Goal: Task Accomplishment & Management: Manage account settings

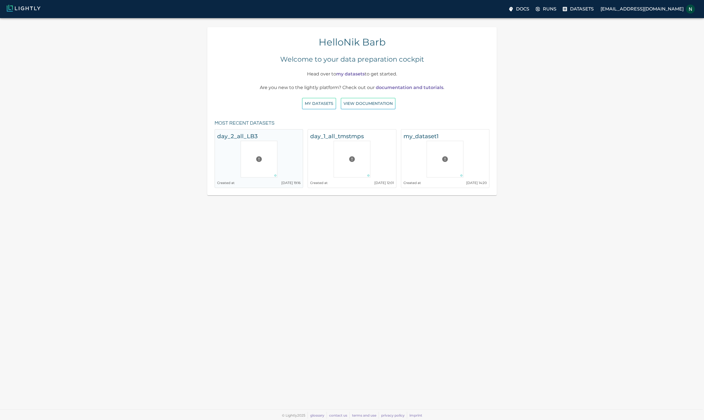
click at [277, 154] on div at bounding box center [258, 159] width 83 height 37
click at [333, 103] on button "My Datasets" at bounding box center [319, 104] width 34 height 12
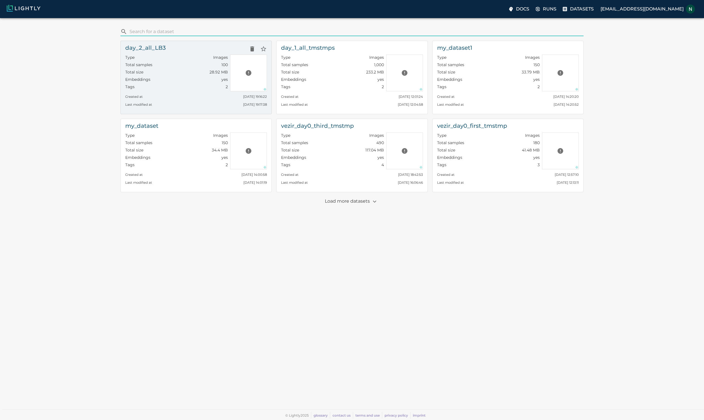
click at [246, 47] on div "day_2_all_LB3" at bounding box center [196, 48] width 142 height 11
click at [251, 50] on icon "Delete dataset" at bounding box center [252, 48] width 4 height 5
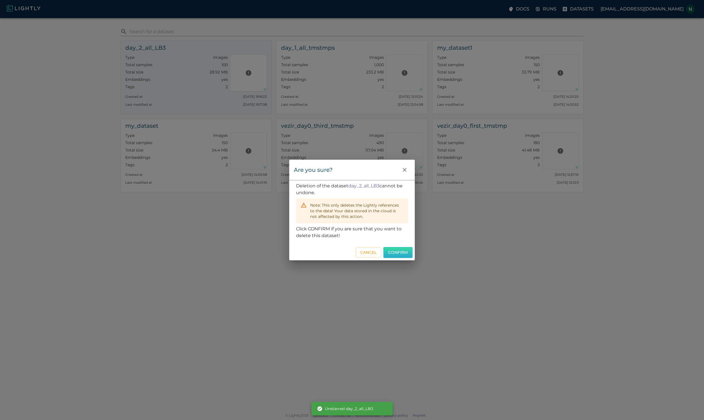
click at [400, 249] on button "Confirm" at bounding box center [397, 252] width 29 height 11
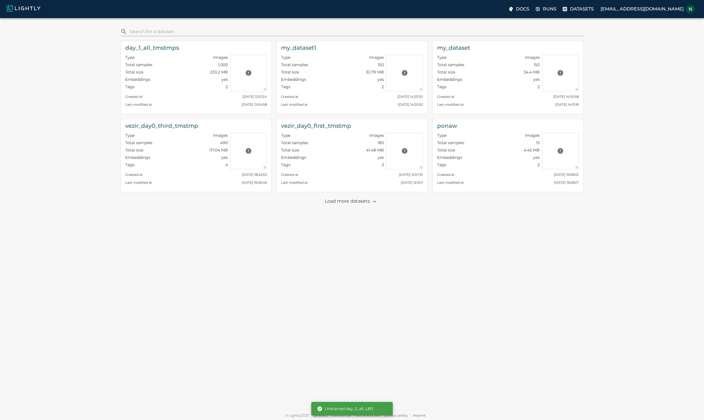
click at [66, 69] on div "​ day_1_all_tmstmps Type Images Total samples 1,000 Total size 233.2 MB Embeddi…" at bounding box center [352, 215] width 695 height 384
